Goal: Use online tool/utility: Utilize a website feature to perform a specific function

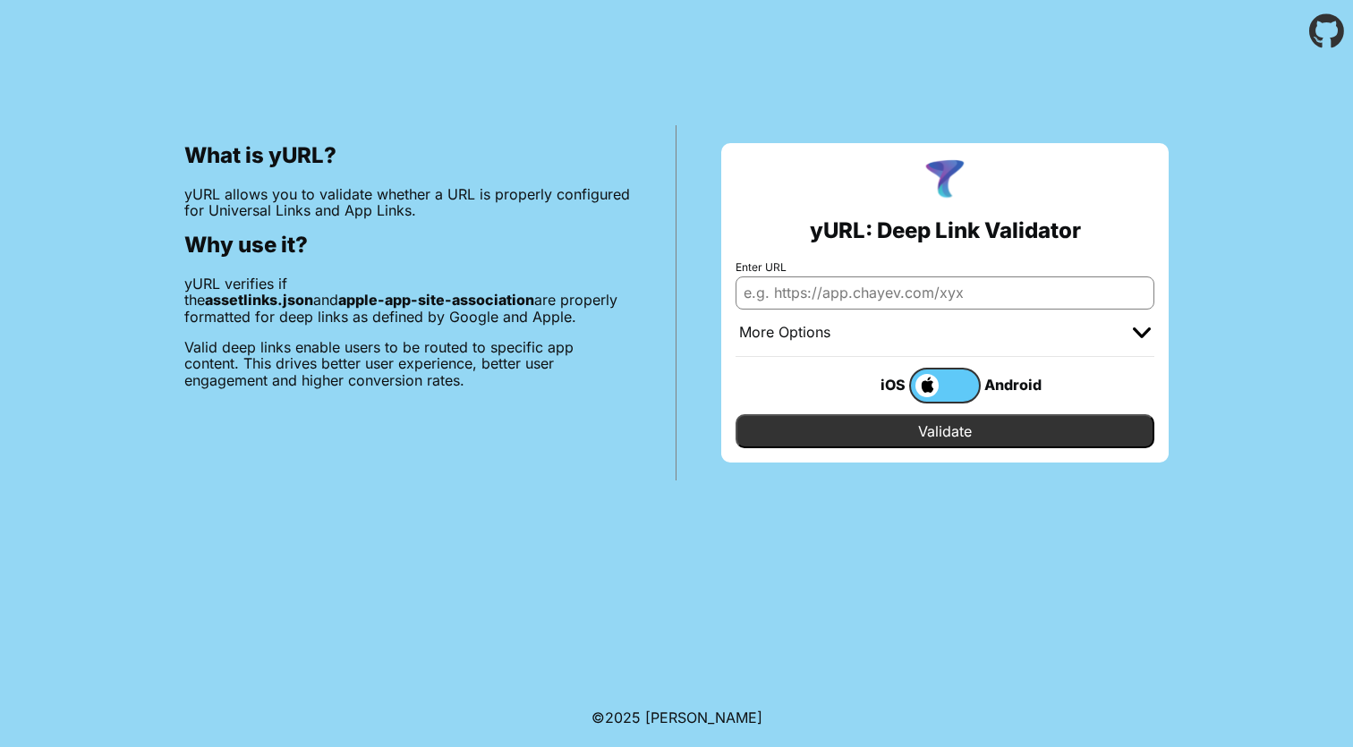
click at [819, 305] on input "Enter URL" at bounding box center [944, 292] width 419 height 32
paste input "[URL][DOMAIN_NAME]"
type input "[URL][DOMAIN_NAME]"
click at [938, 437] on input "Validate" at bounding box center [944, 431] width 419 height 34
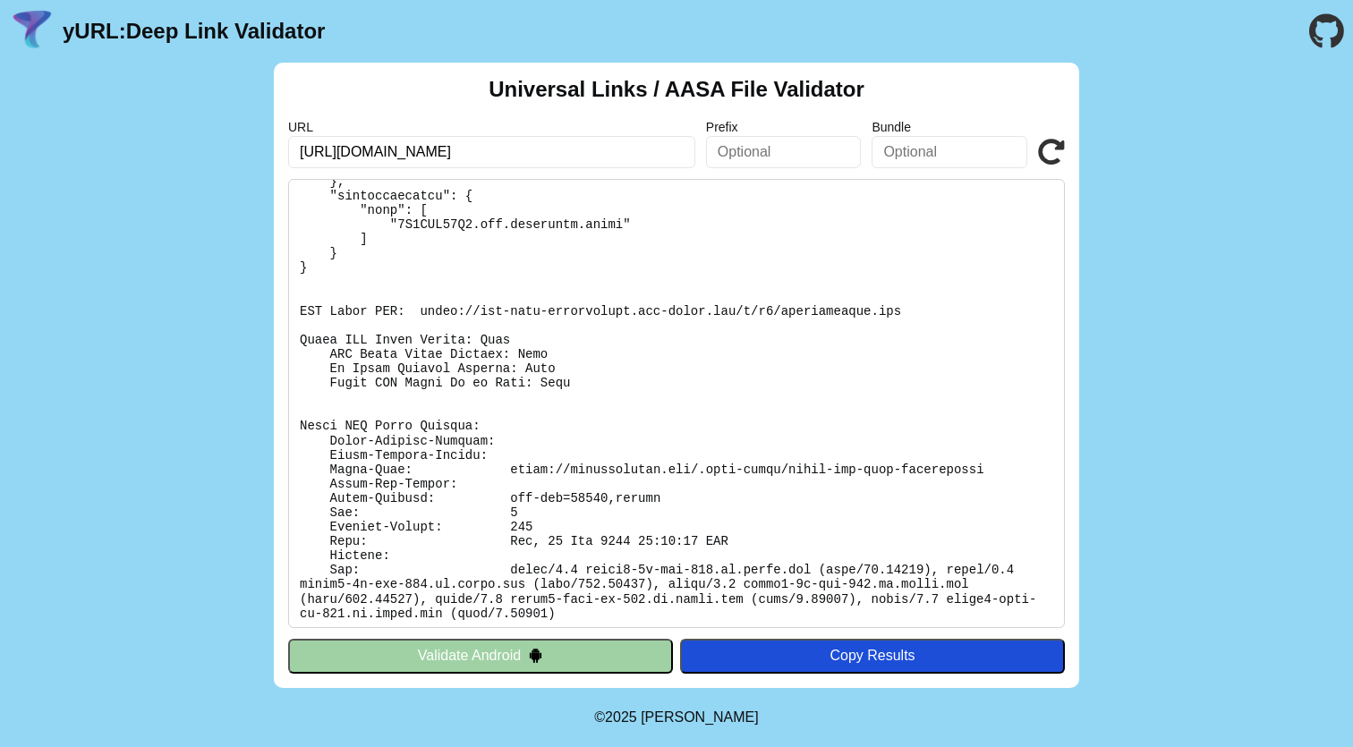
scroll to position [303, 0]
click at [517, 657] on button "Validate Android" at bounding box center [480, 656] width 385 height 34
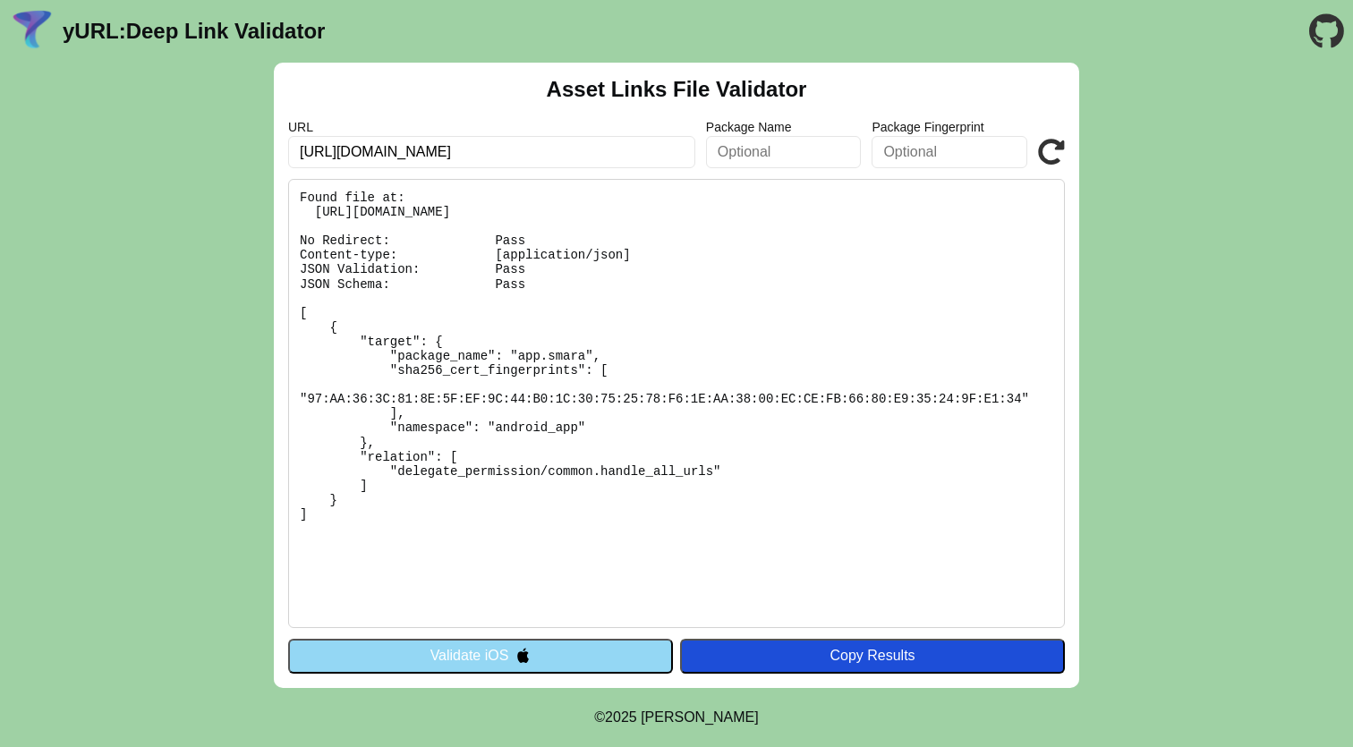
click at [591, 654] on button "Validate iOS" at bounding box center [480, 656] width 385 height 34
